Goal: Task Accomplishment & Management: Use online tool/utility

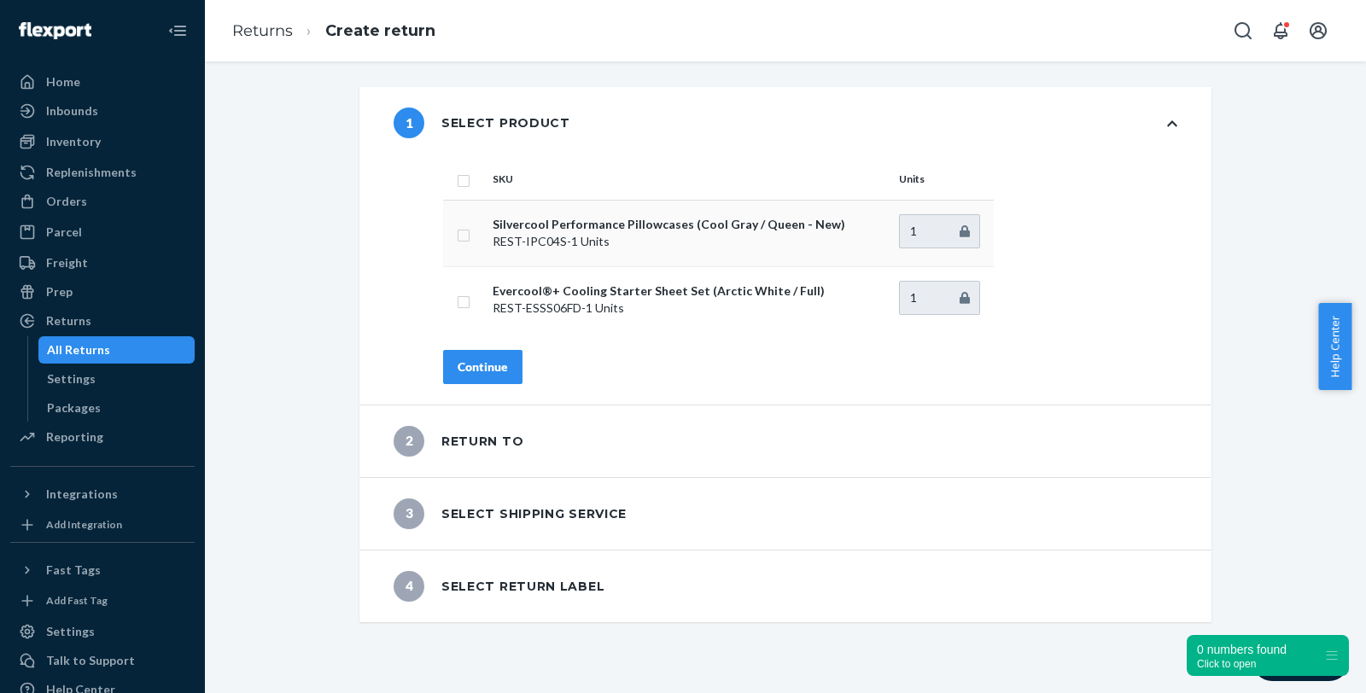
click at [457, 232] on input "checkbox" at bounding box center [464, 234] width 14 height 18
checkbox input "true"
click at [476, 356] on button "Continue" at bounding box center [482, 367] width 79 height 34
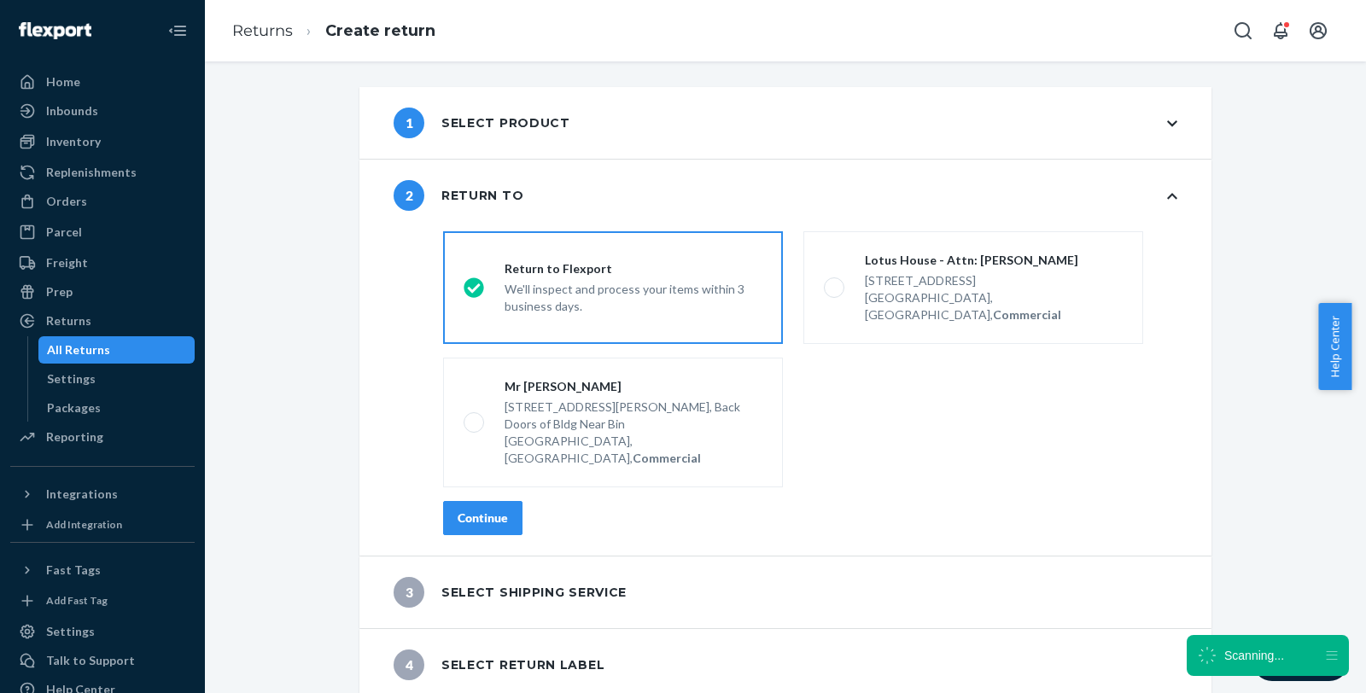
click at [470, 510] on div "Continue" at bounding box center [483, 518] width 50 height 17
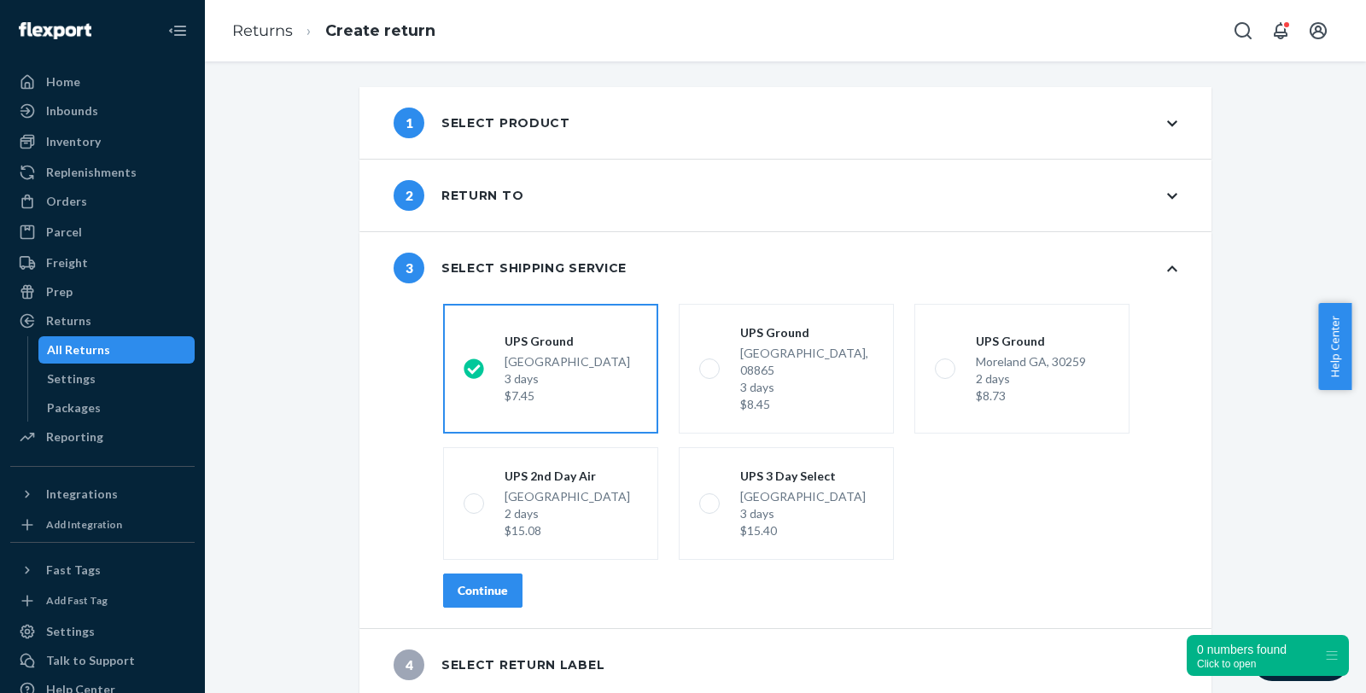
click at [479, 582] on div "Continue" at bounding box center [483, 590] width 50 height 17
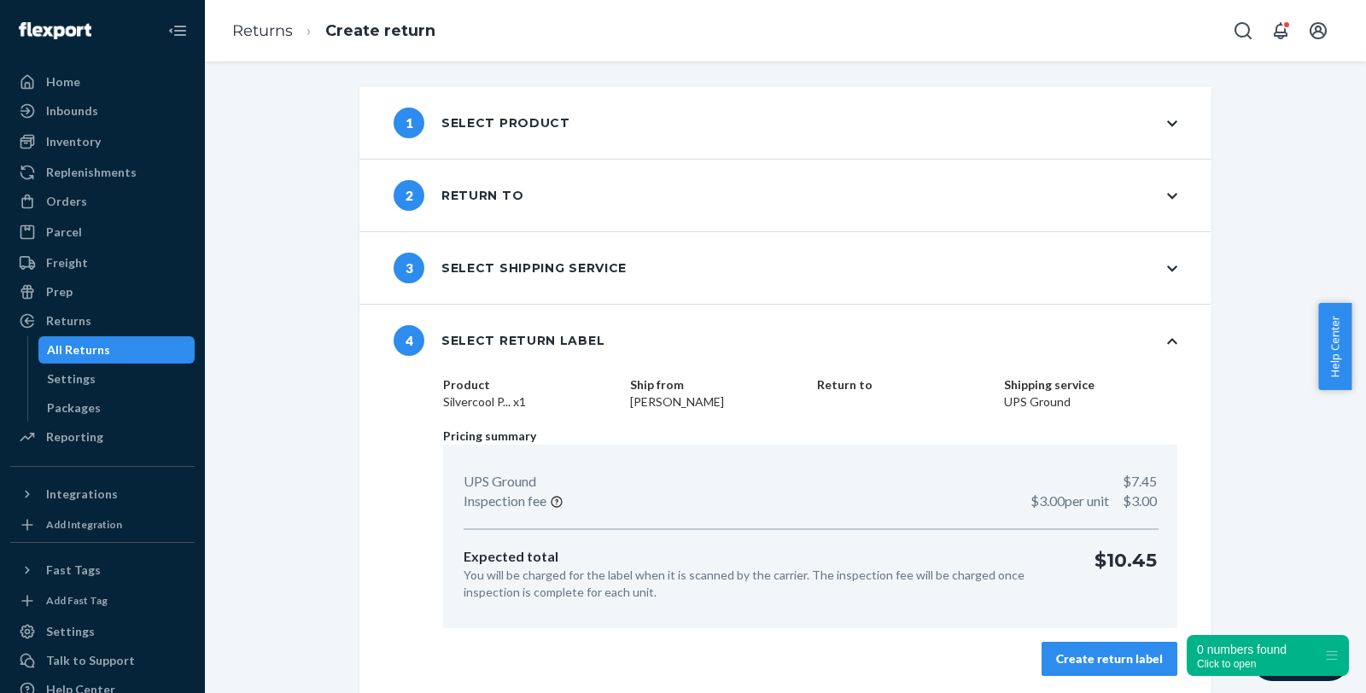
click at [1114, 662] on div "Create return label" at bounding box center [1109, 659] width 107 height 17
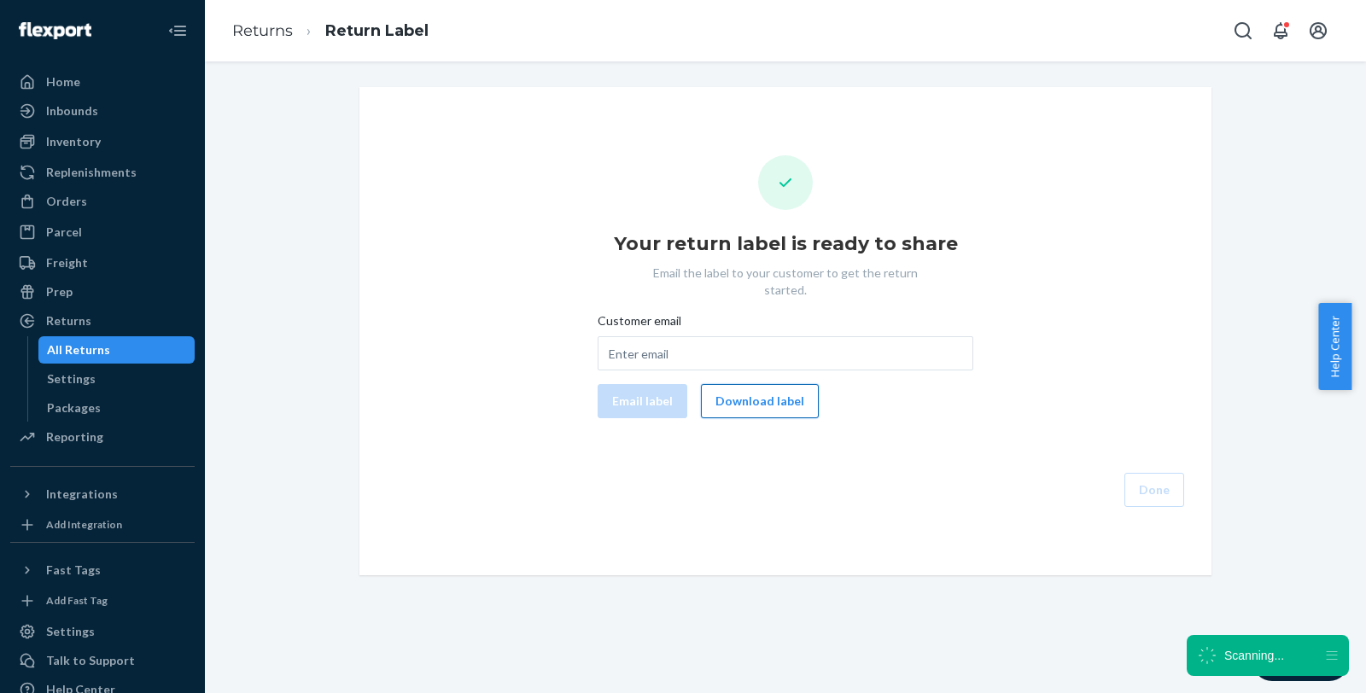
click at [725, 391] on button "Download label" at bounding box center [760, 401] width 118 height 34
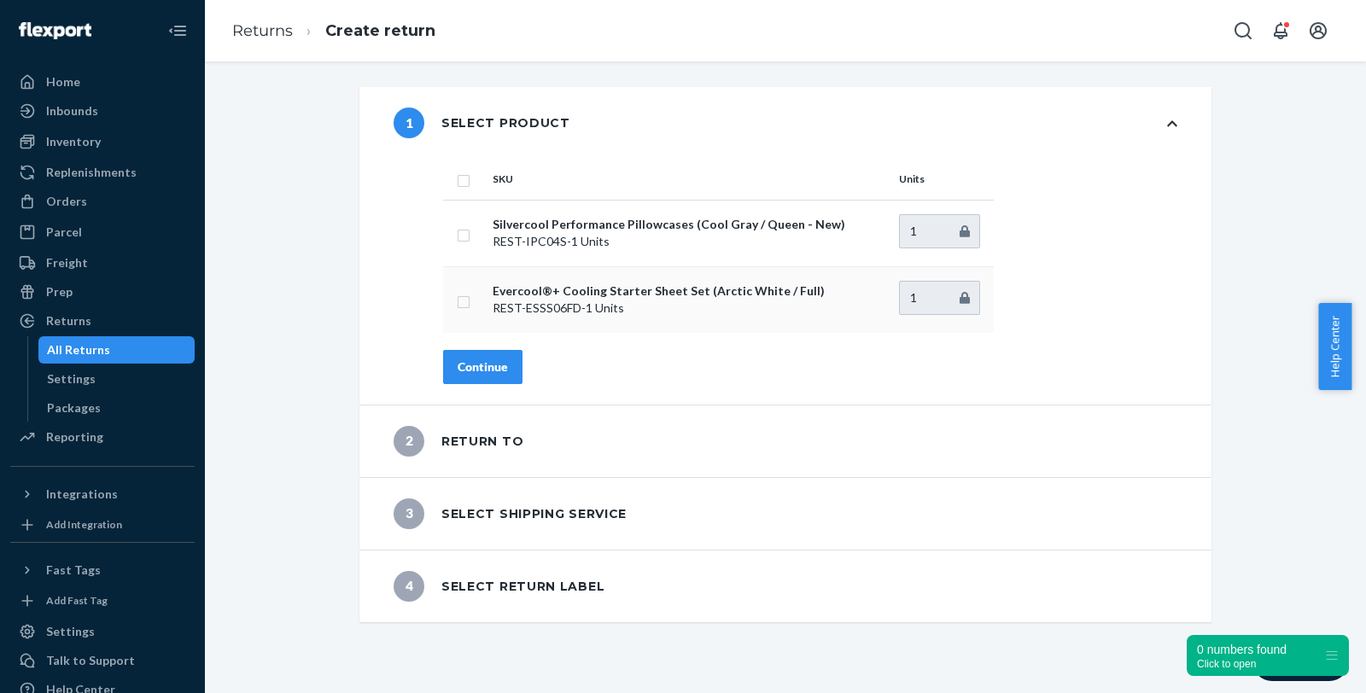
click at [463, 299] on td at bounding box center [464, 299] width 43 height 67
click at [457, 297] on input "checkbox" at bounding box center [464, 300] width 14 height 18
checkbox input "true"
click at [500, 372] on button "Continue" at bounding box center [482, 367] width 79 height 34
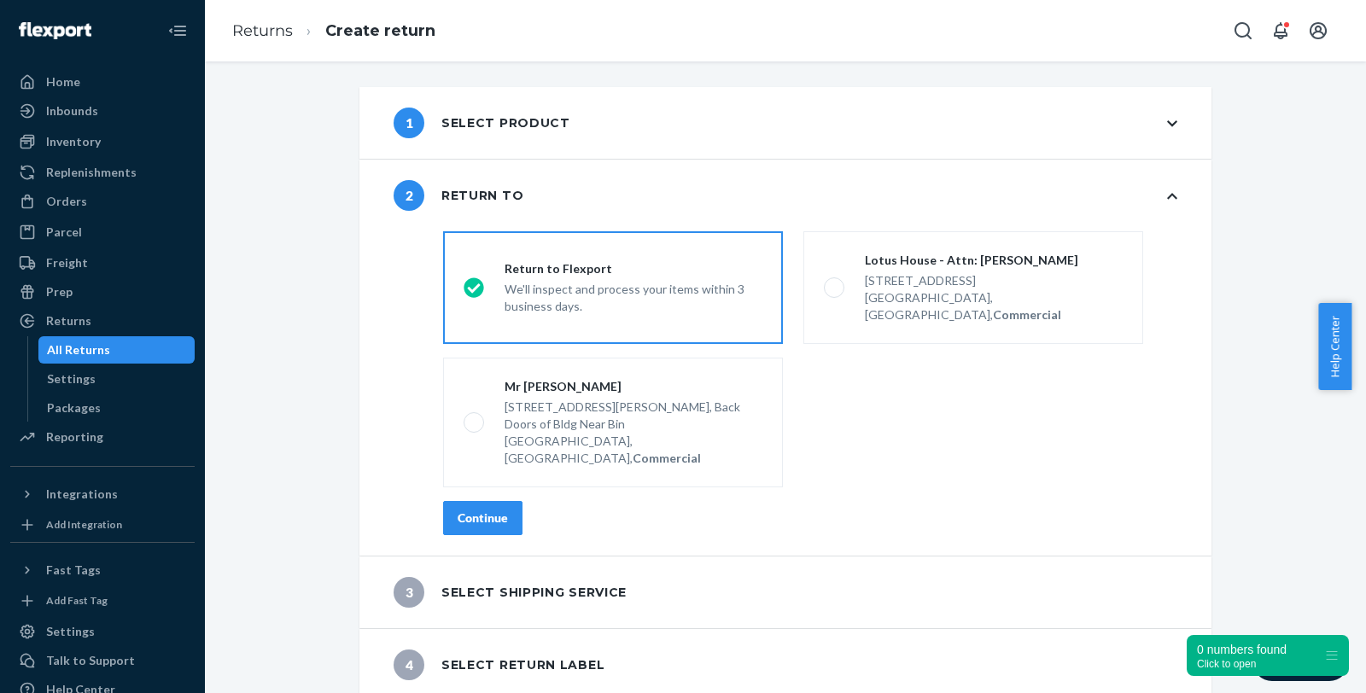
click at [458, 510] on div "Continue" at bounding box center [483, 518] width 50 height 17
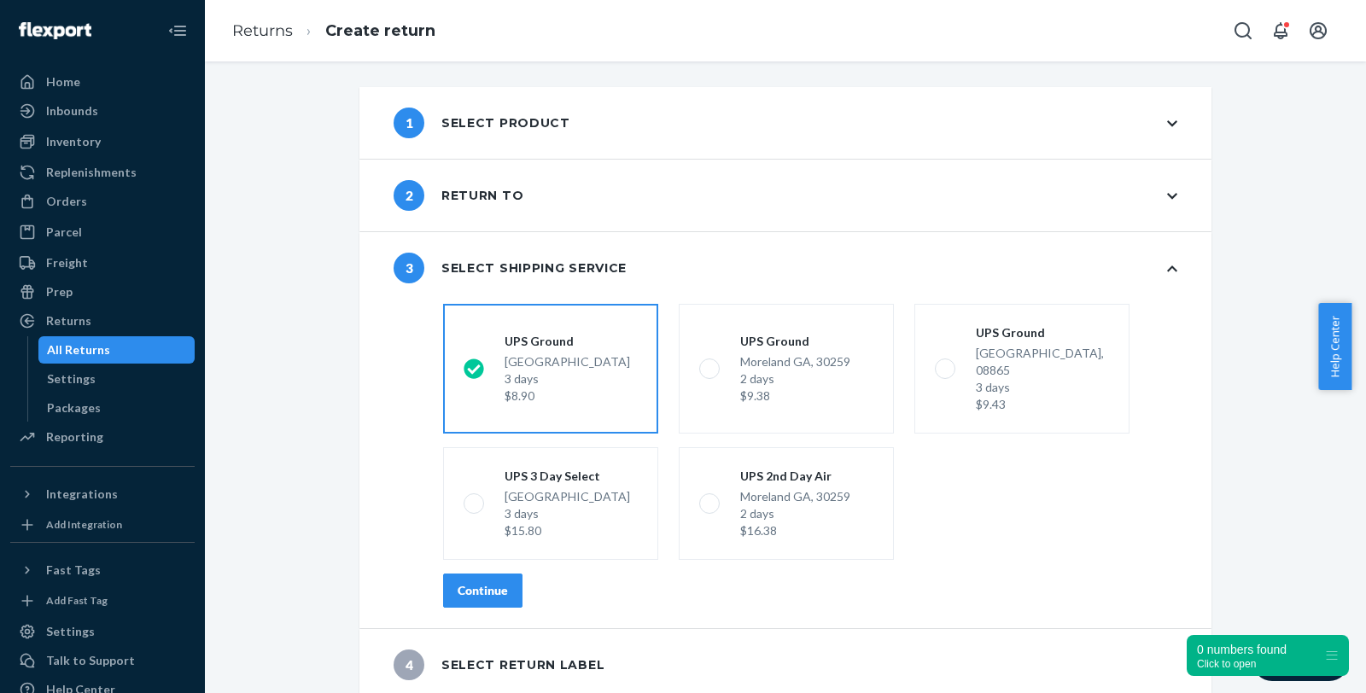
click at [481, 582] on div "Continue" at bounding box center [483, 590] width 50 height 17
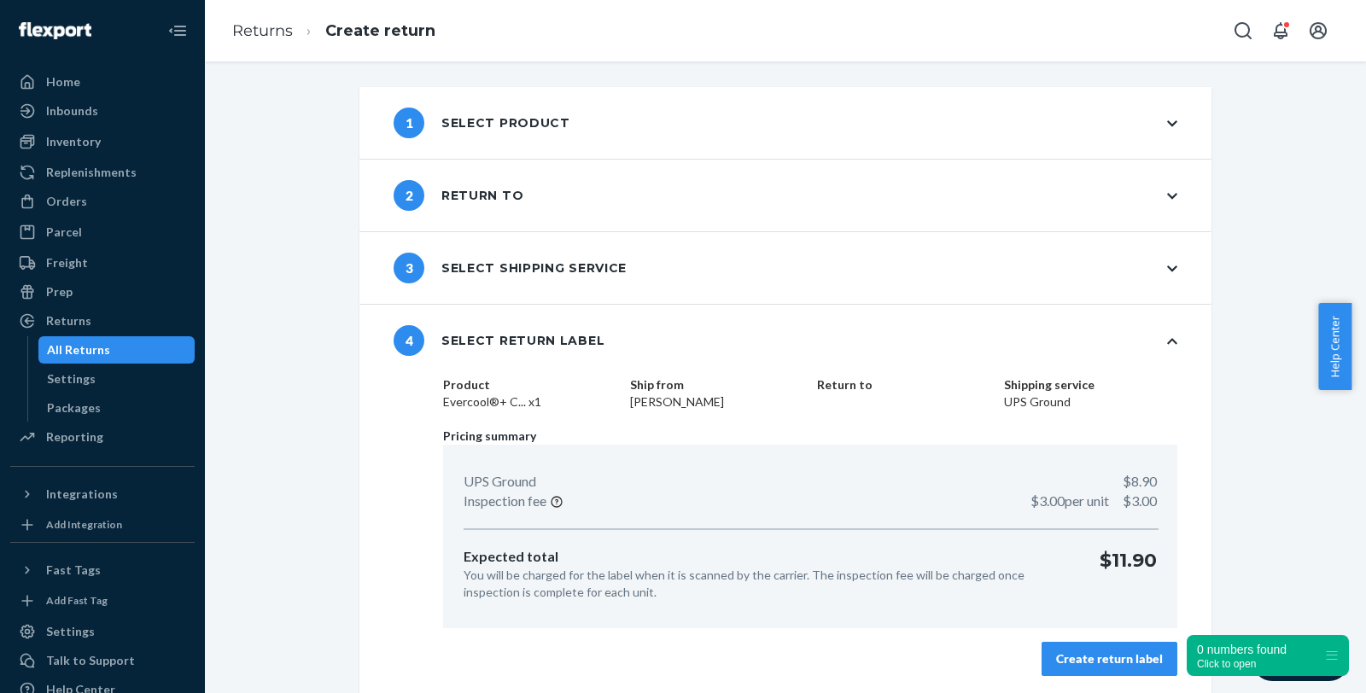
scroll to position [2, 0]
click at [1068, 658] on div "Create return label" at bounding box center [1109, 657] width 107 height 17
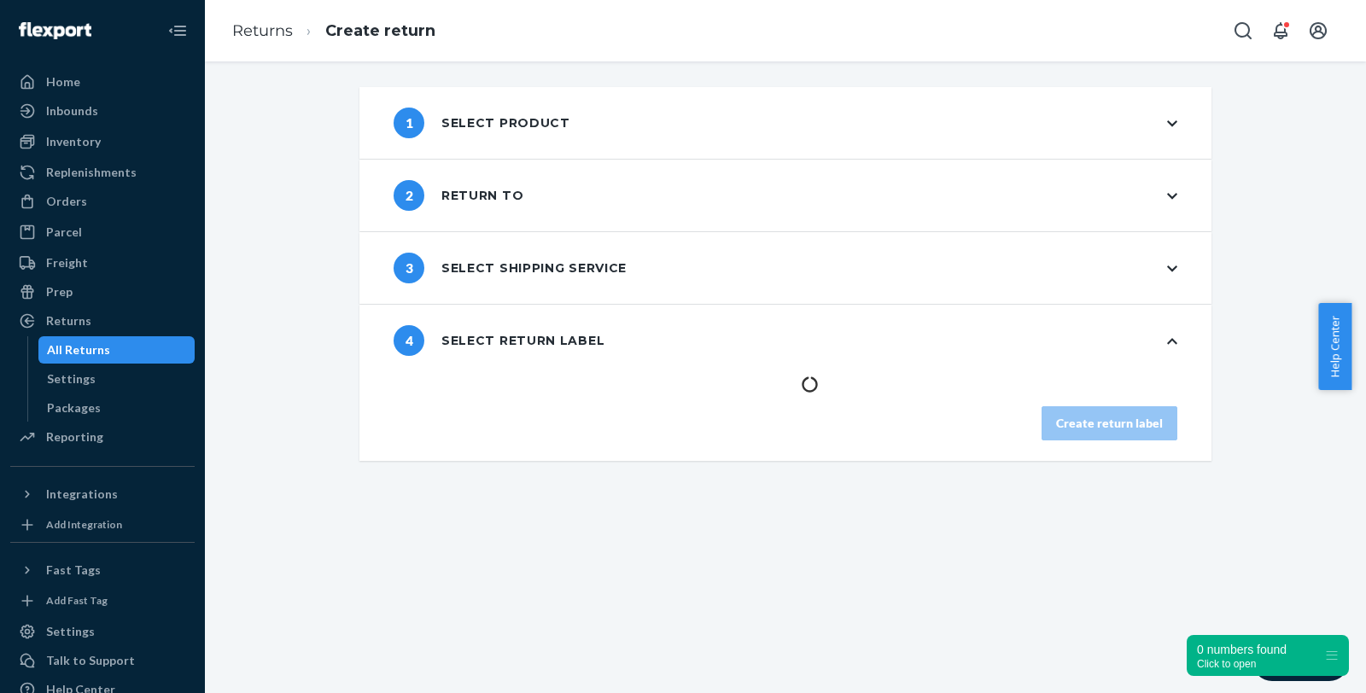
scroll to position [0, 0]
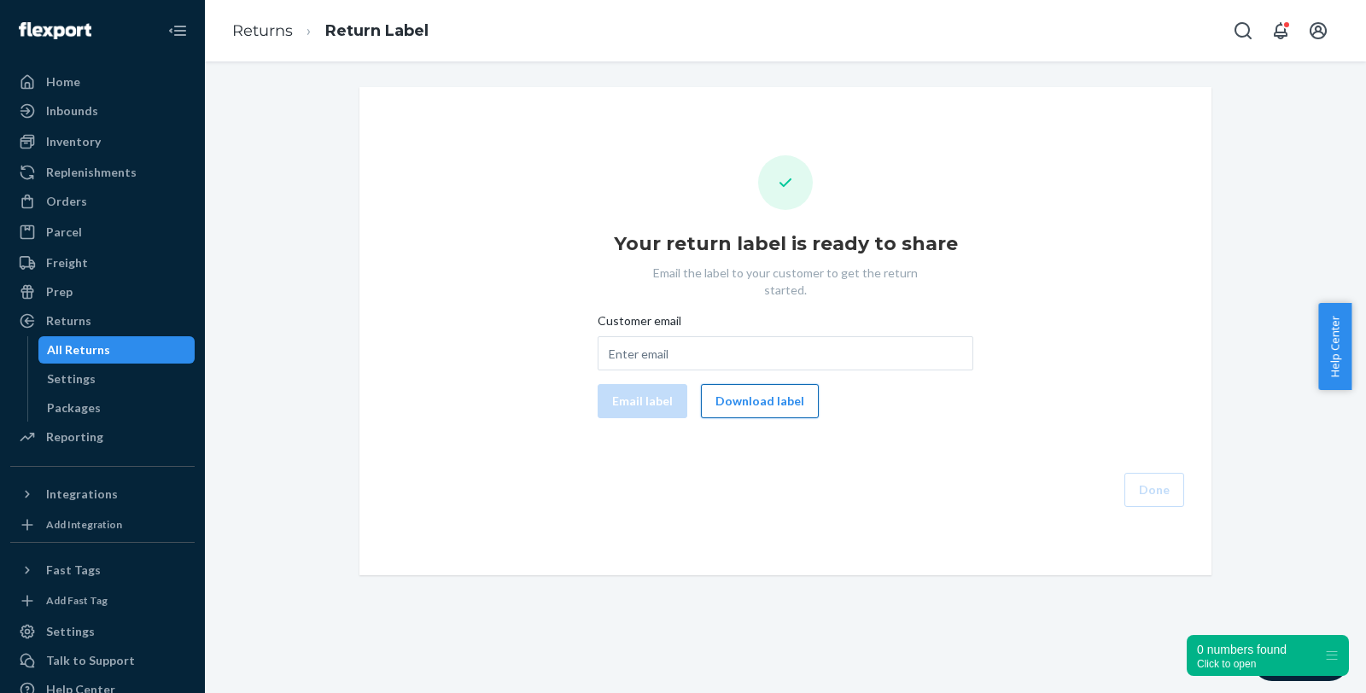
click at [775, 384] on button "Download label" at bounding box center [760, 401] width 118 height 34
